Goal: Task Accomplishment & Management: Manage account settings

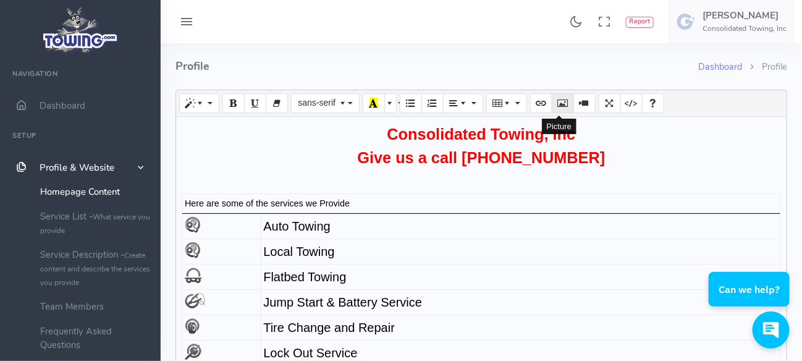
click at [559, 98] on icon "Picture" at bounding box center [563, 103] width 9 height 10
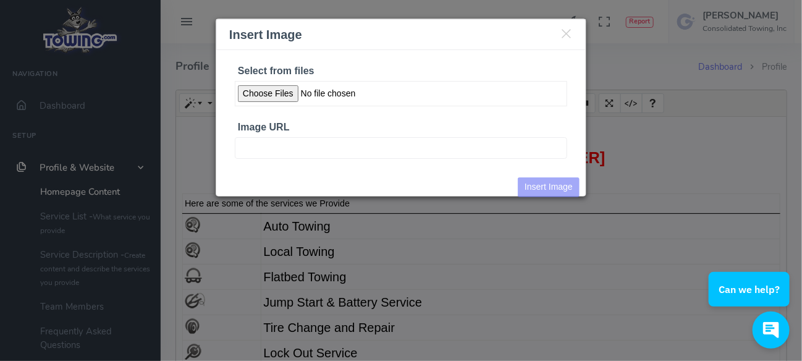
click at [264, 91] on input "Select from files" at bounding box center [401, 93] width 333 height 25
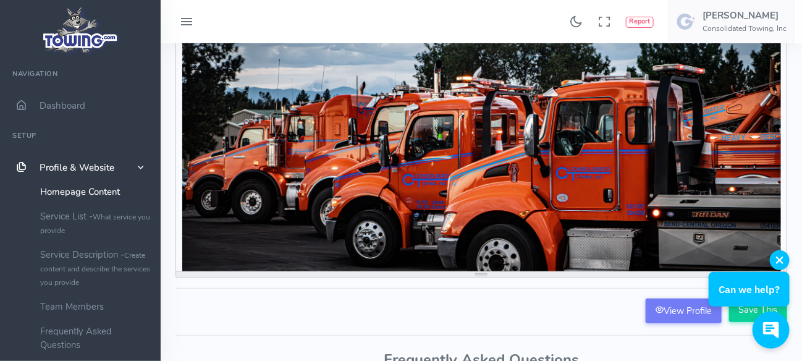
scroll to position [185, 0]
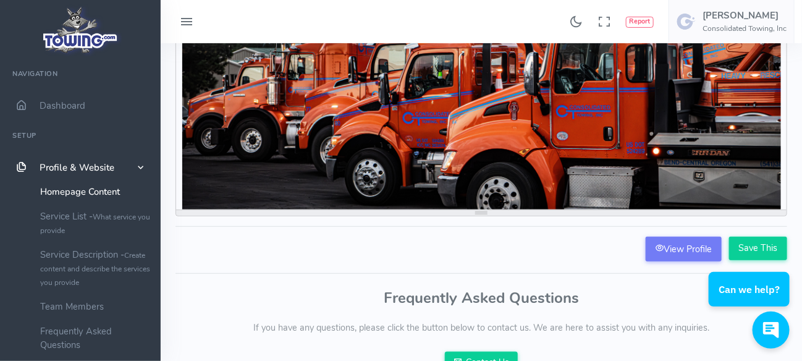
click at [752, 237] on html "Can we help?" at bounding box center [750, 237] width 103 height 0
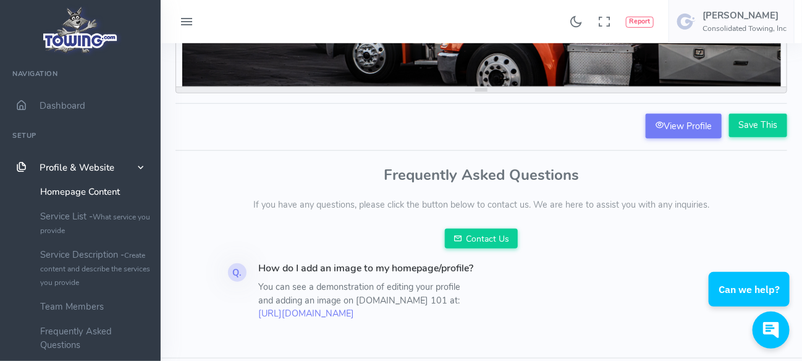
scroll to position [309, 0]
click at [756, 121] on input "Save This" at bounding box center [759, 125] width 58 height 23
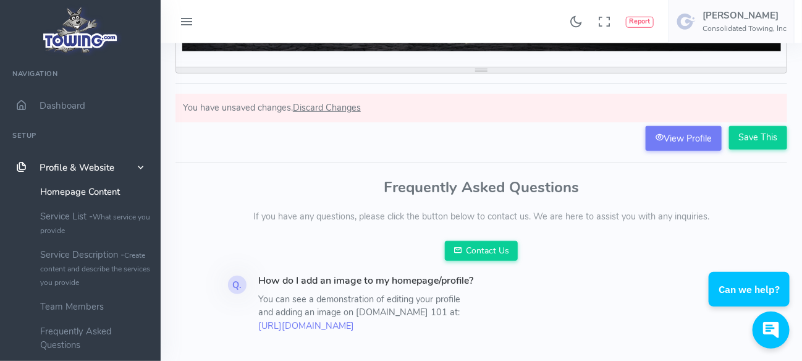
scroll to position [309, 0]
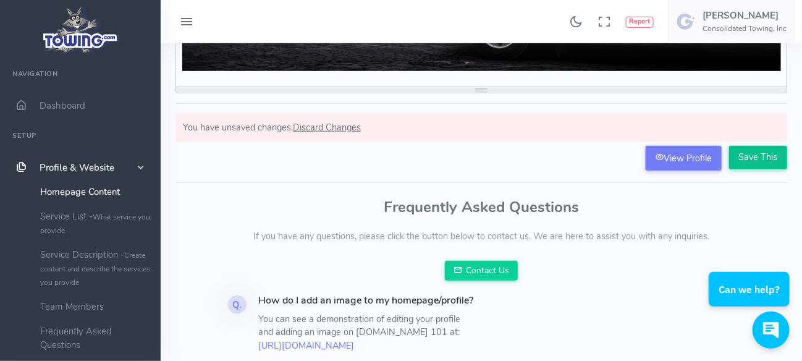
click at [767, 156] on input "Save This" at bounding box center [759, 157] width 58 height 23
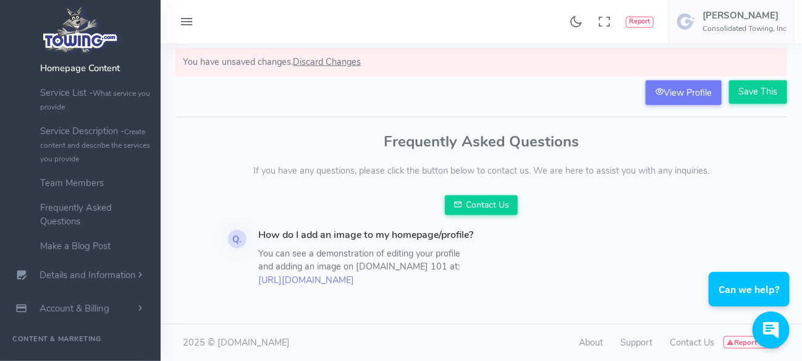
scroll to position [396, 0]
click at [325, 274] on link "https://info.towing.com/towing-101-customize-your-profile/" at bounding box center [307, 280] width 96 height 12
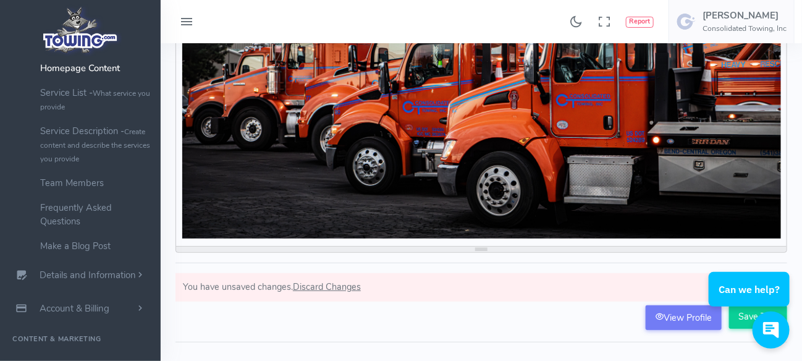
scroll to position [522, 2]
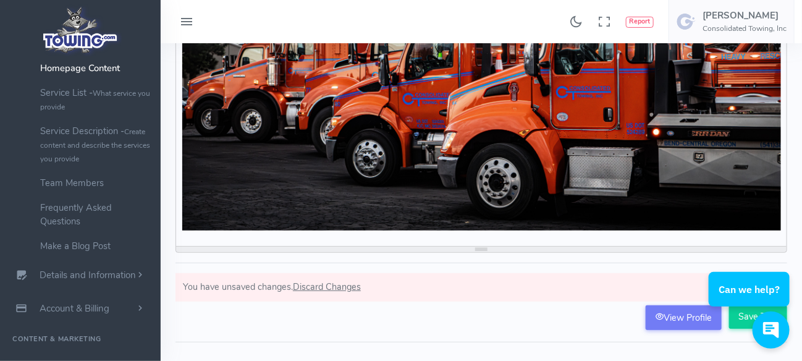
click at [325, 284] on span "Discard Changes" at bounding box center [327, 287] width 68 height 12
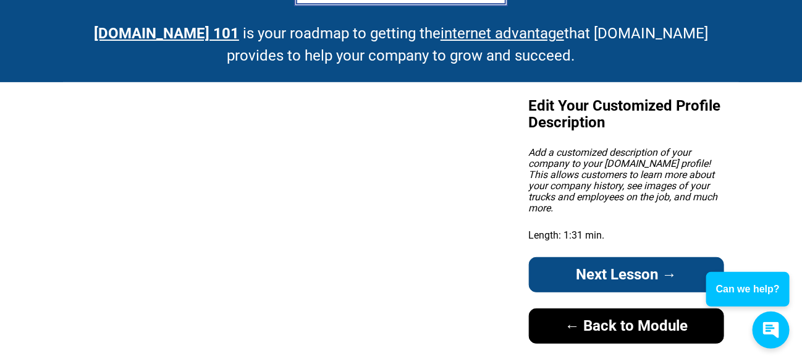
scroll to position [85, 0]
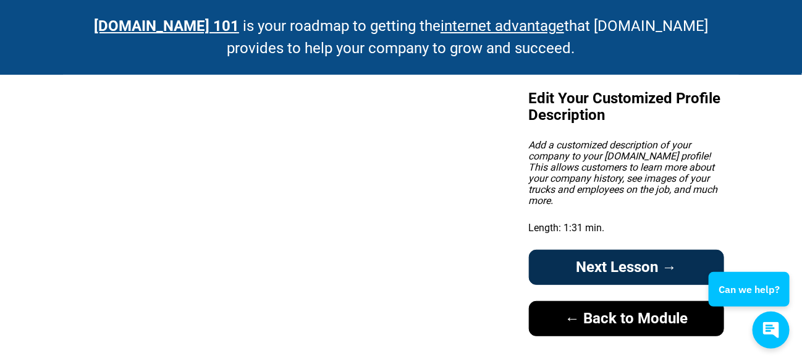
click at [595, 255] on link "Next Lesson →" at bounding box center [626, 267] width 195 height 35
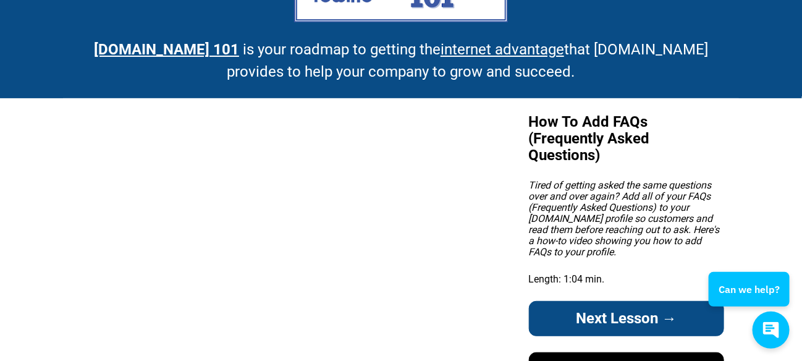
scroll to position [124, 0]
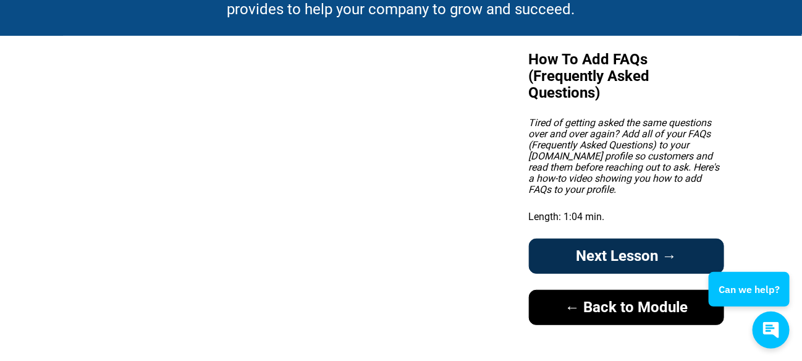
click at [606, 253] on link "Next Lesson →" at bounding box center [626, 256] width 195 height 35
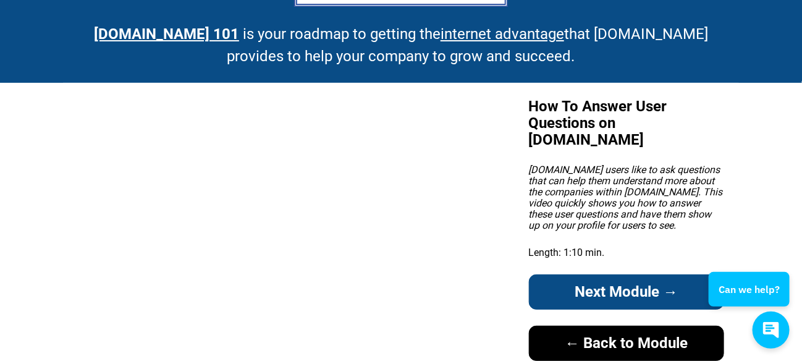
scroll to position [96, 0]
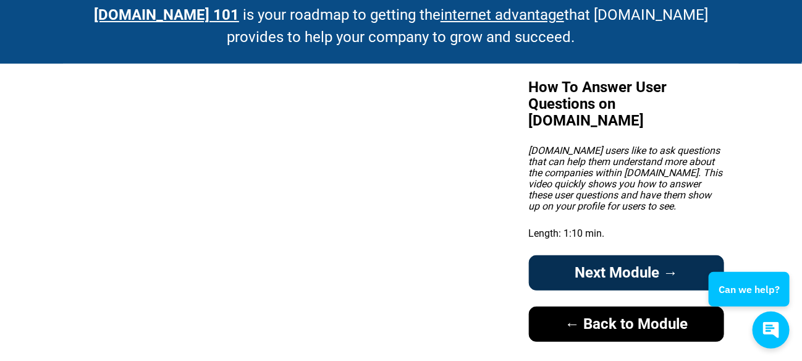
click at [602, 255] on link "Next Module →" at bounding box center [626, 272] width 195 height 35
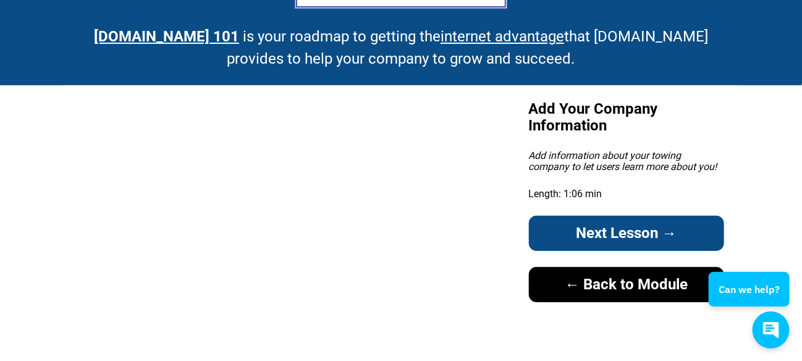
scroll to position [80, 0]
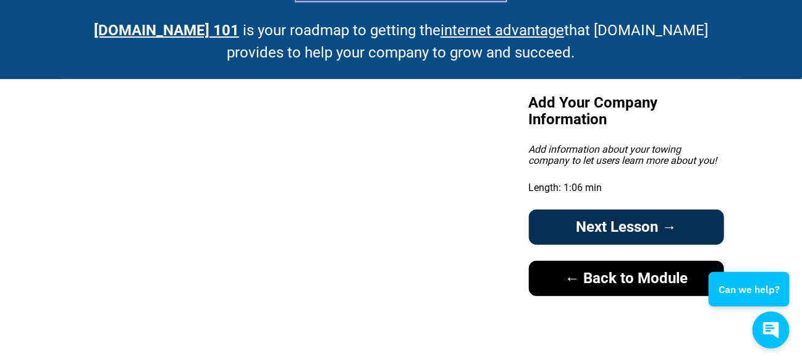
click at [592, 227] on link "Next Lesson →" at bounding box center [626, 227] width 195 height 35
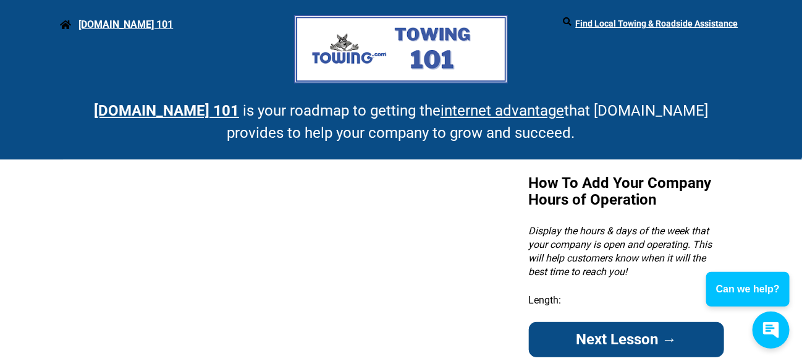
scroll to position [61, 0]
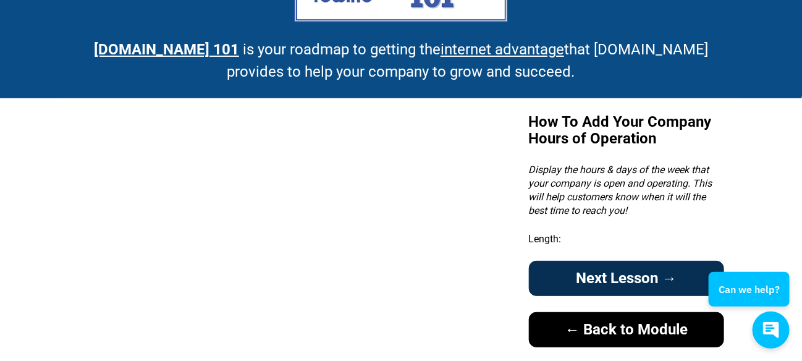
click at [596, 267] on link "Next Lesson →" at bounding box center [626, 278] width 195 height 35
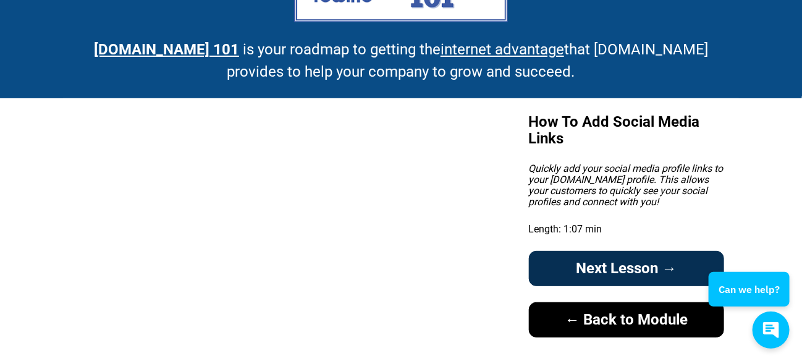
scroll to position [80, 0]
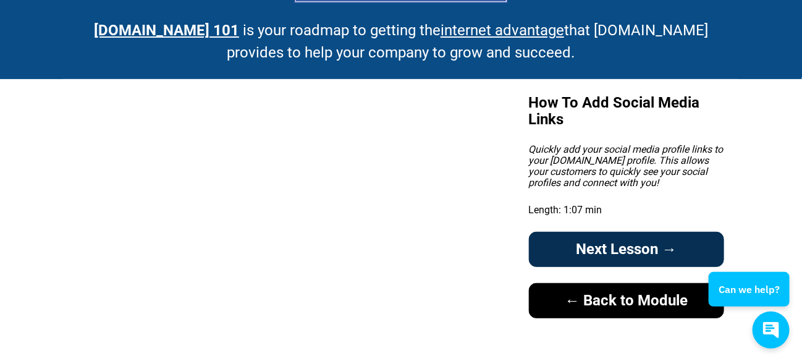
click at [582, 249] on link "Next Lesson →" at bounding box center [626, 249] width 195 height 35
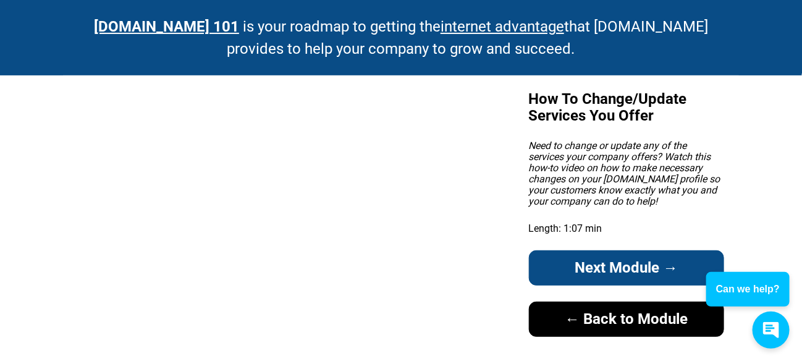
scroll to position [96, 0]
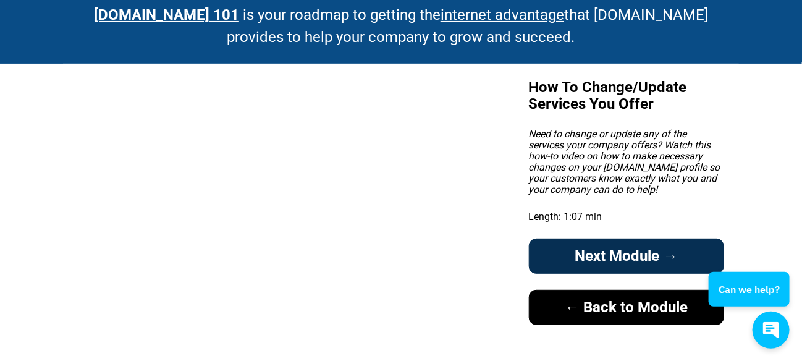
click at [582, 249] on link "Next Module →" at bounding box center [626, 256] width 195 height 35
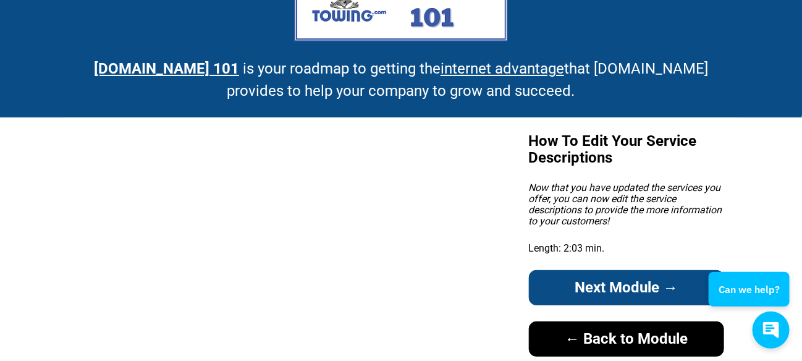
scroll to position [61, 0]
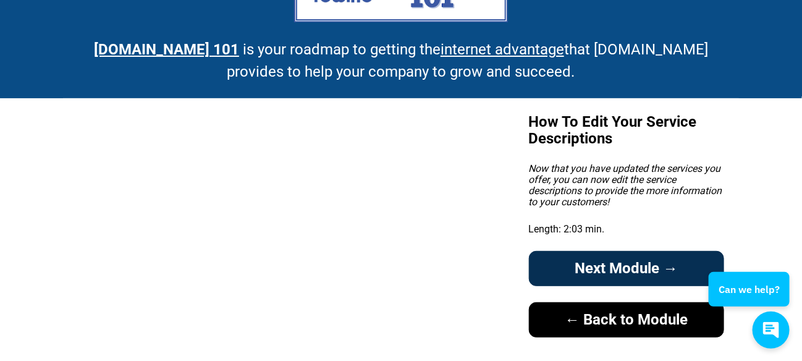
click at [588, 266] on link "Next Module →" at bounding box center [626, 268] width 195 height 35
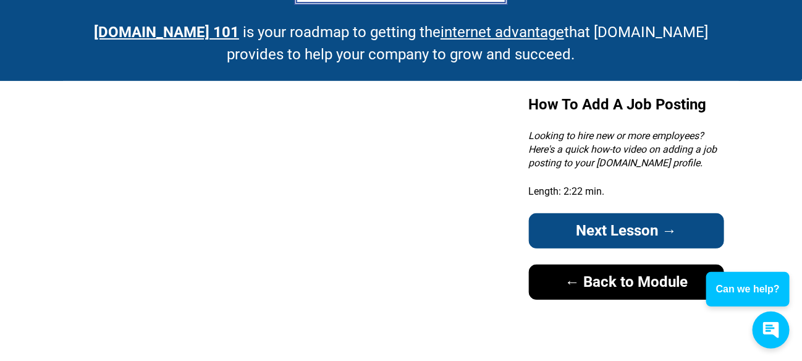
scroll to position [80, 0]
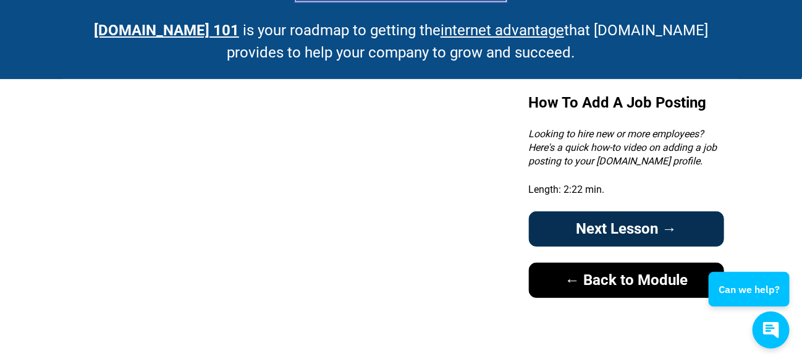
click at [578, 233] on link "Next Lesson →" at bounding box center [626, 228] width 195 height 35
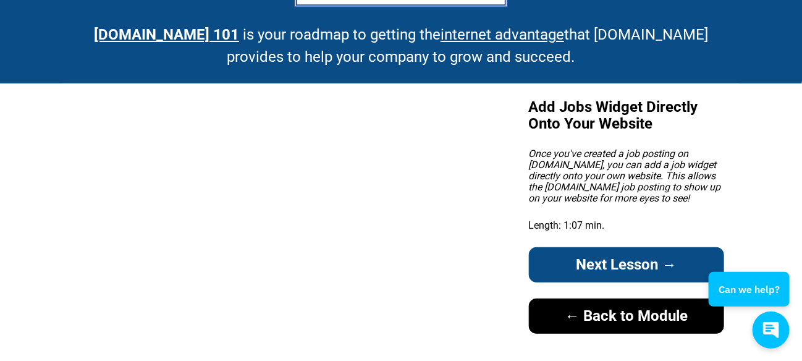
scroll to position [85, 0]
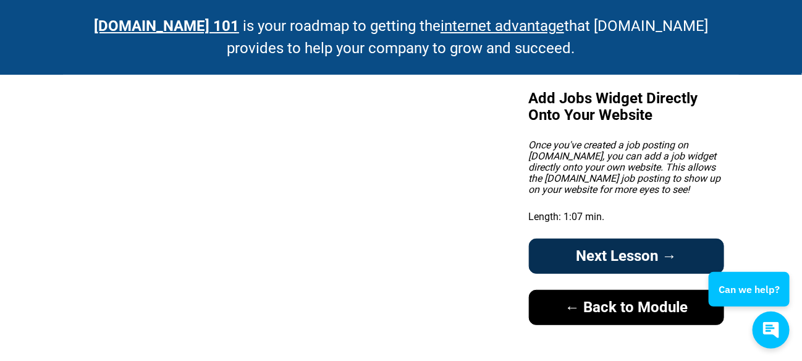
click at [583, 251] on link "Next Lesson →" at bounding box center [626, 256] width 195 height 35
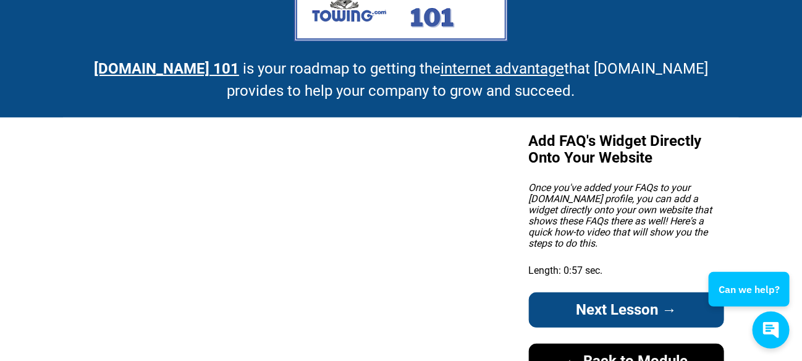
scroll to position [61, 0]
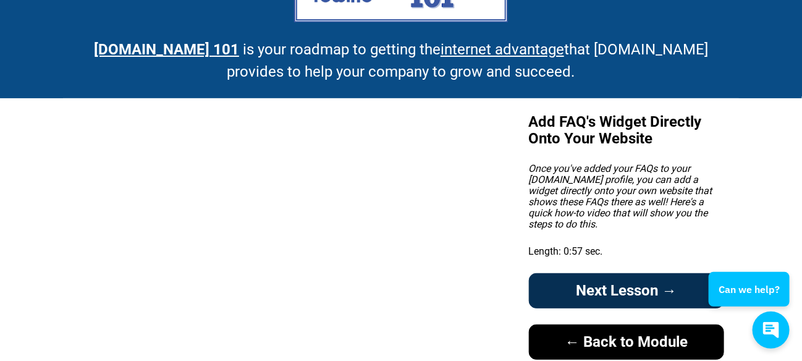
click at [601, 285] on link "Next Lesson →" at bounding box center [626, 290] width 195 height 35
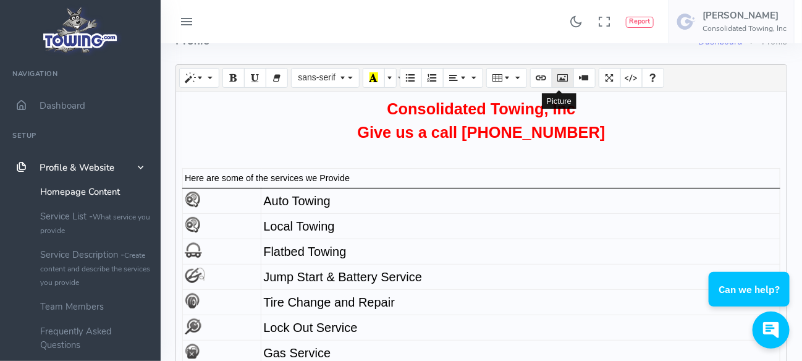
click at [559, 77] on icon "Picture" at bounding box center [563, 77] width 9 height 10
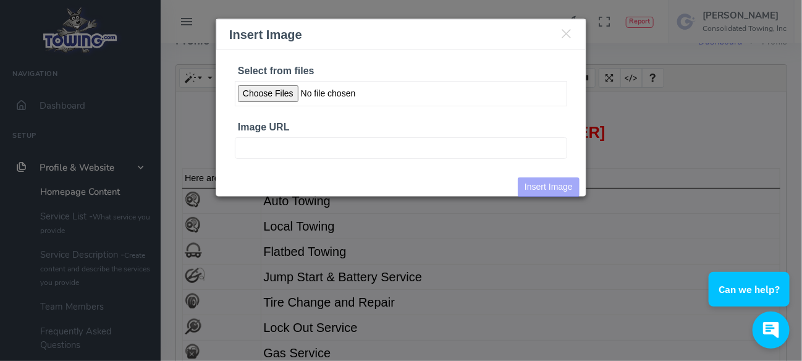
click at [267, 93] on input "Select from files" at bounding box center [401, 93] width 333 height 25
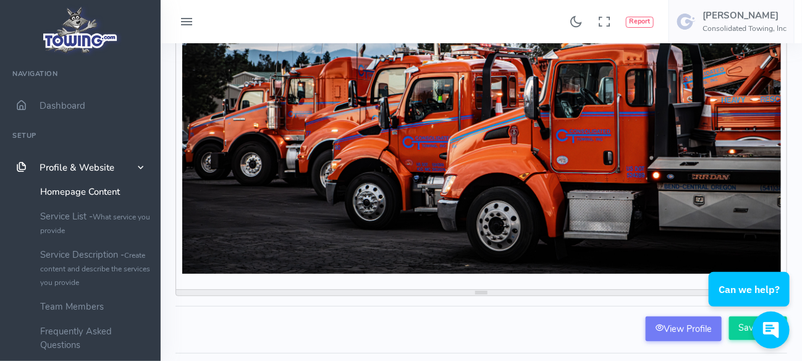
scroll to position [211, 0]
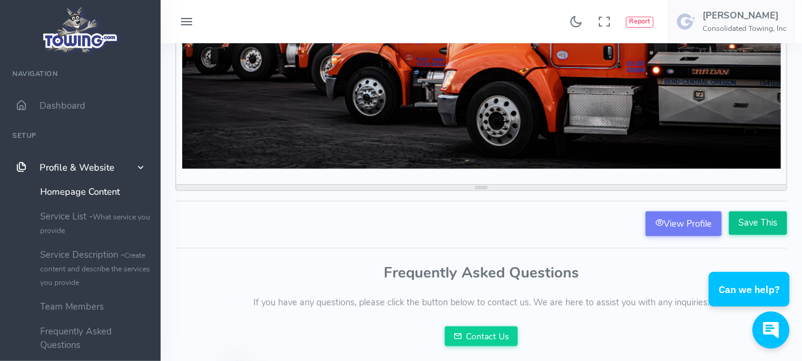
click at [746, 219] on input "Save This" at bounding box center [759, 222] width 58 height 23
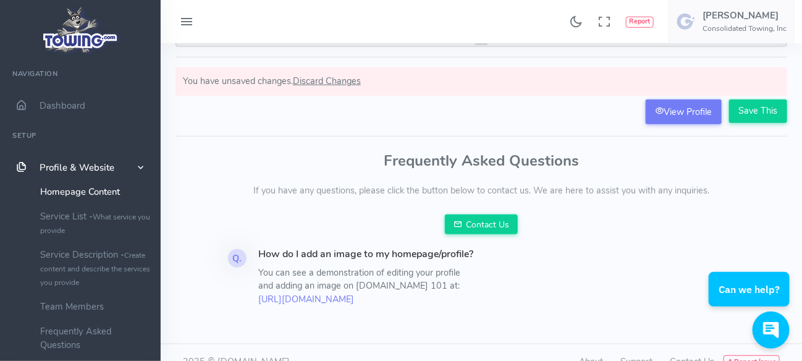
scroll to position [373, 0]
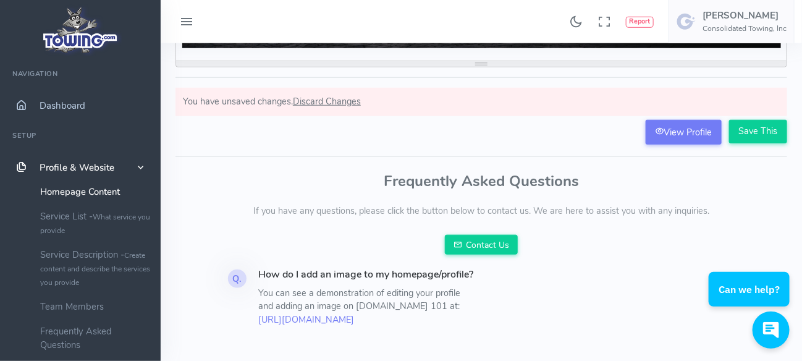
click at [72, 100] on span "Dashboard" at bounding box center [63, 106] width 46 height 12
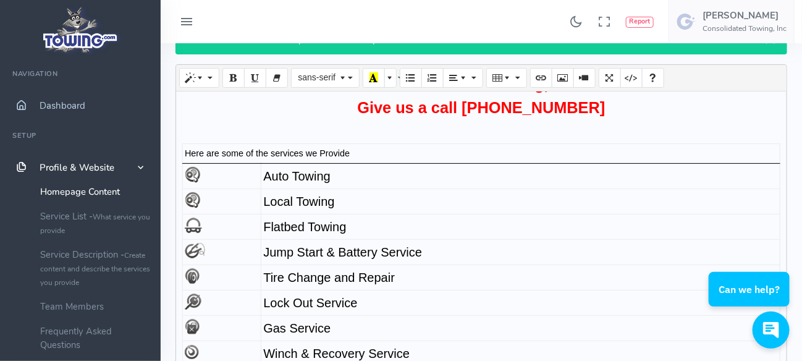
scroll to position [0, 0]
